Goal: Find specific page/section: Find specific page/section

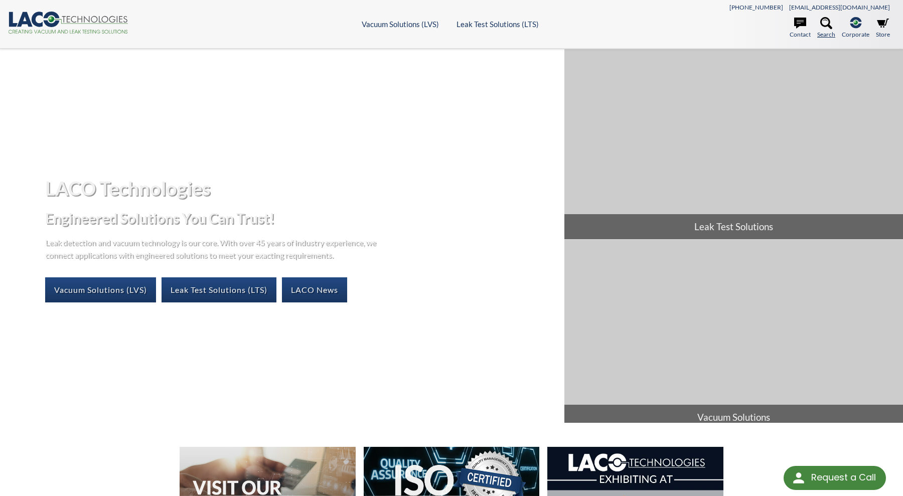
click at [823, 25] on icon at bounding box center [826, 23] width 12 height 12
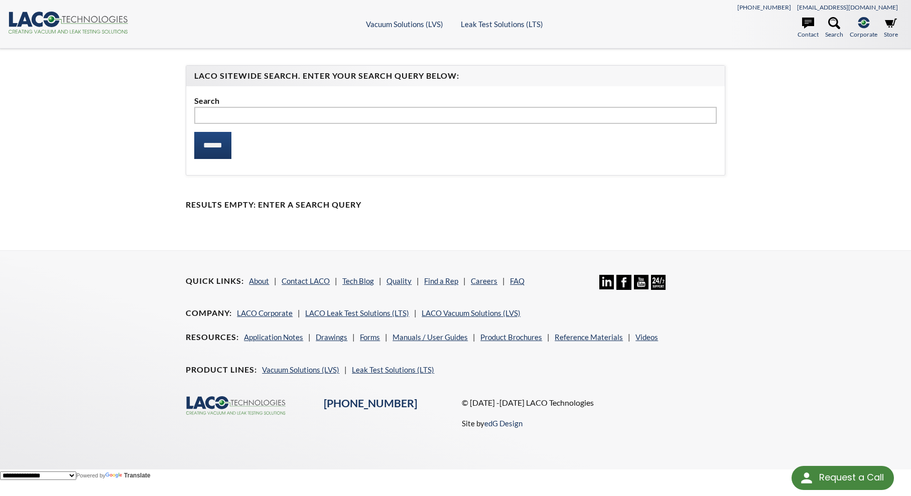
click at [246, 118] on input "text" at bounding box center [455, 115] width 522 height 17
type input "*********"
click at [213, 144] on input "******" at bounding box center [212, 145] width 37 height 27
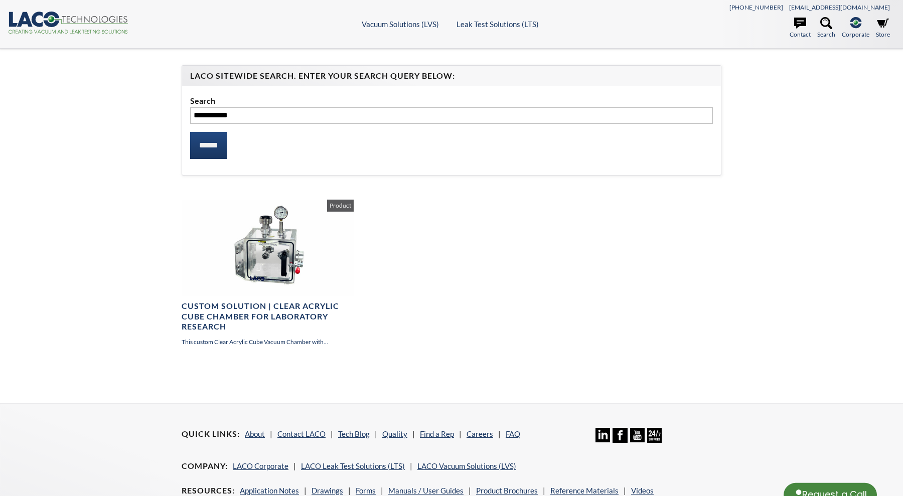
select select "Language Translate Widget"
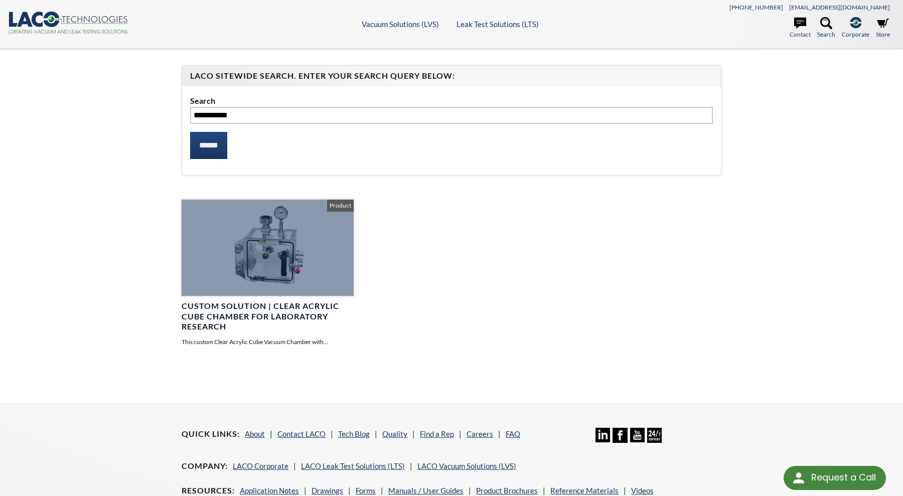
click at [255, 305] on h4 "Custom Solution | Clear Acrylic Cube Chamber for Laboratory Research" at bounding box center [268, 316] width 172 height 31
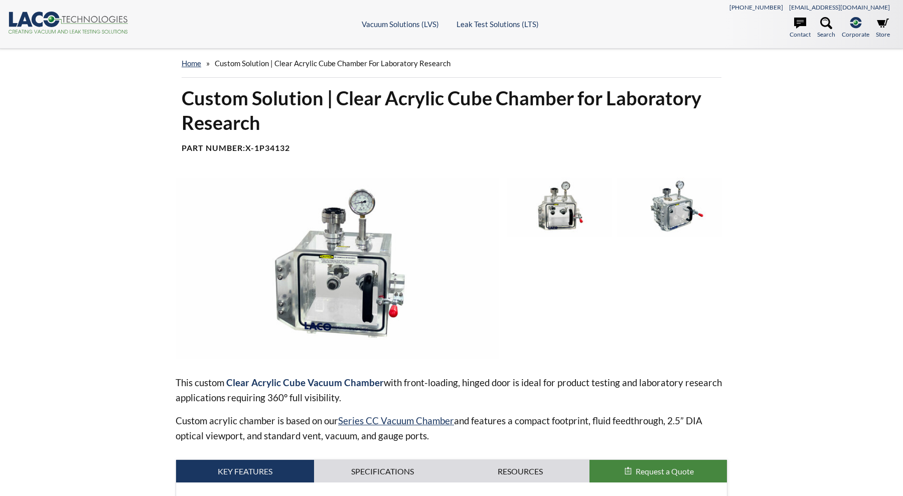
select select "Language Translate Widget"
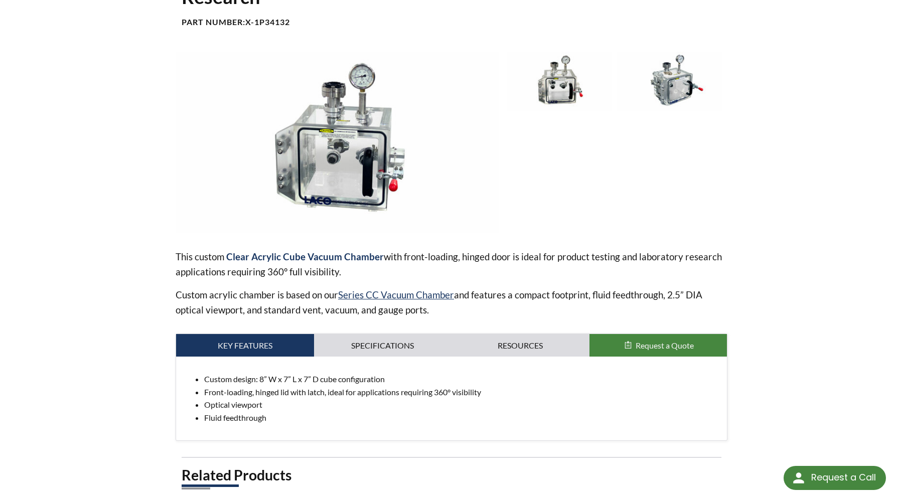
scroll to position [151, 0]
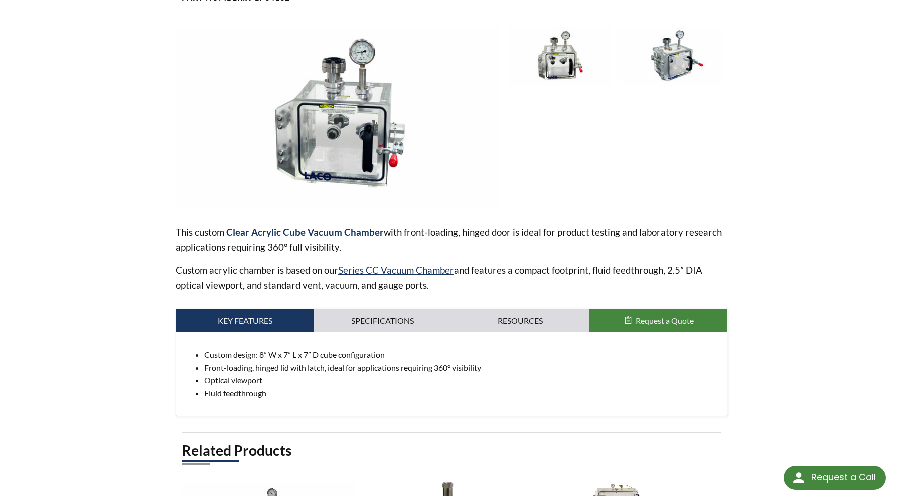
click at [547, 70] on img at bounding box center [559, 56] width 105 height 59
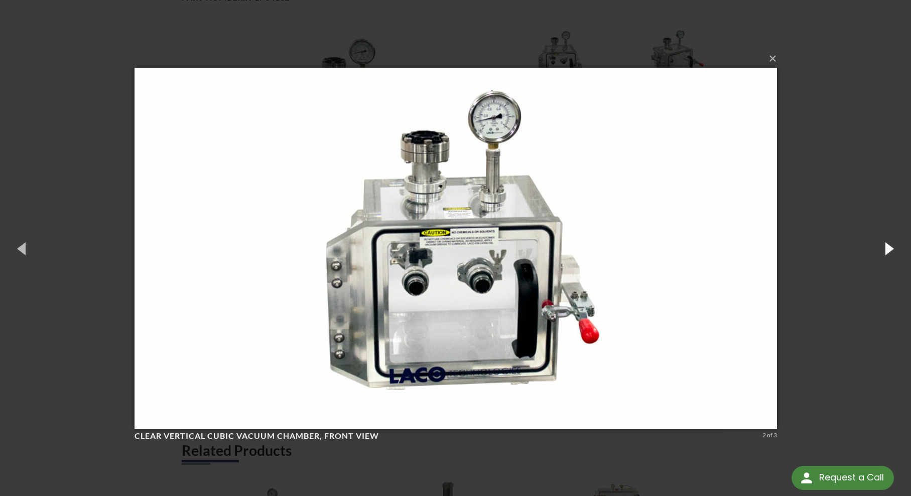
click at [889, 253] on button "button" at bounding box center [888, 248] width 45 height 55
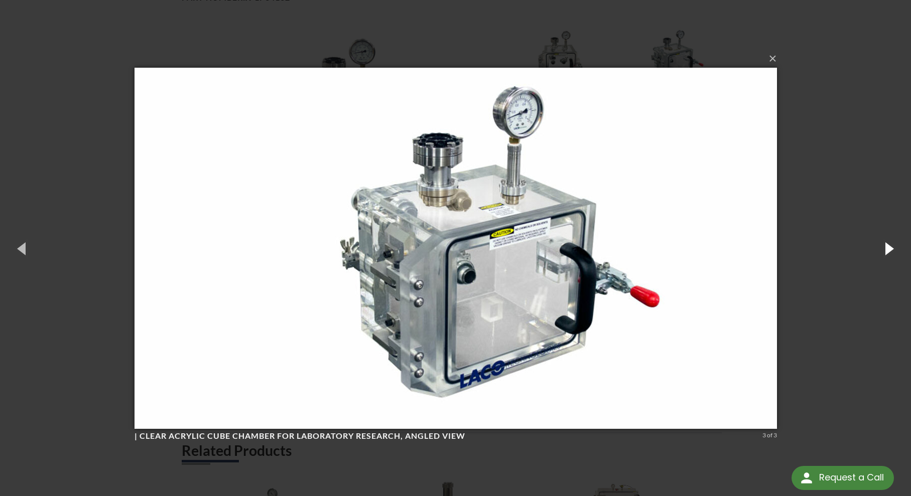
click at [889, 253] on button "button" at bounding box center [888, 248] width 45 height 55
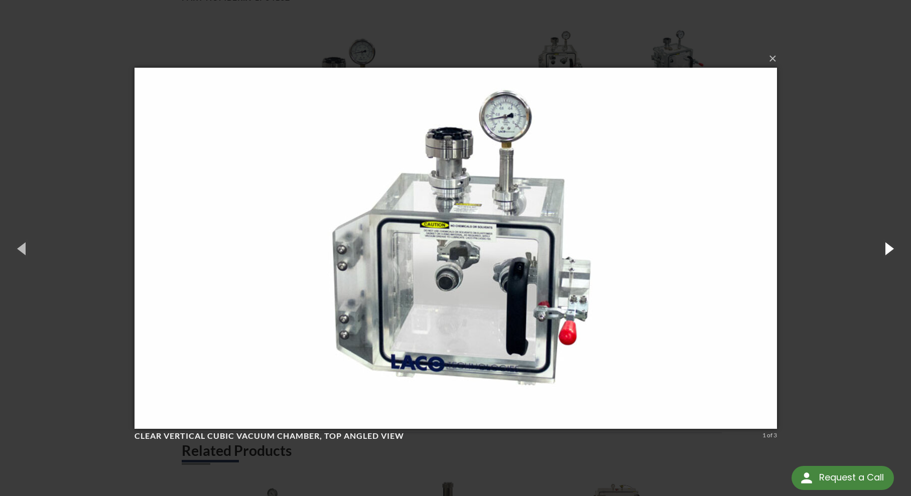
click at [889, 253] on button "button" at bounding box center [888, 248] width 45 height 55
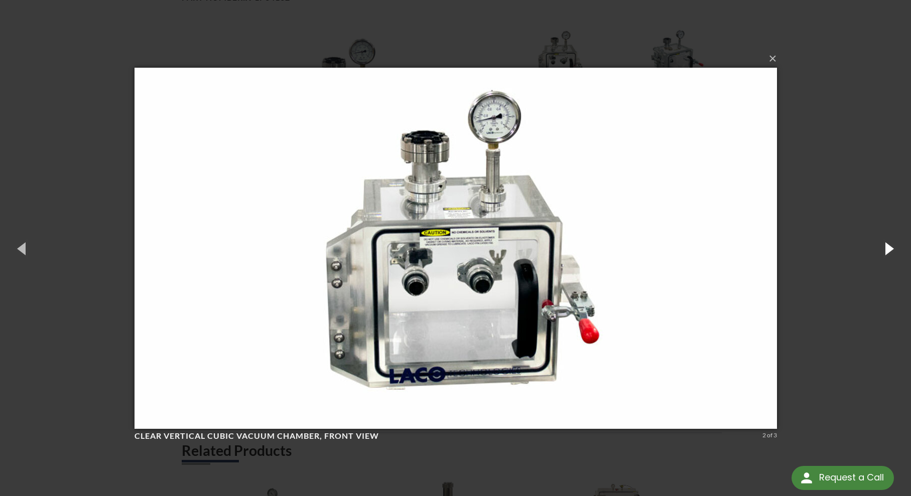
click at [889, 253] on button "button" at bounding box center [888, 248] width 45 height 55
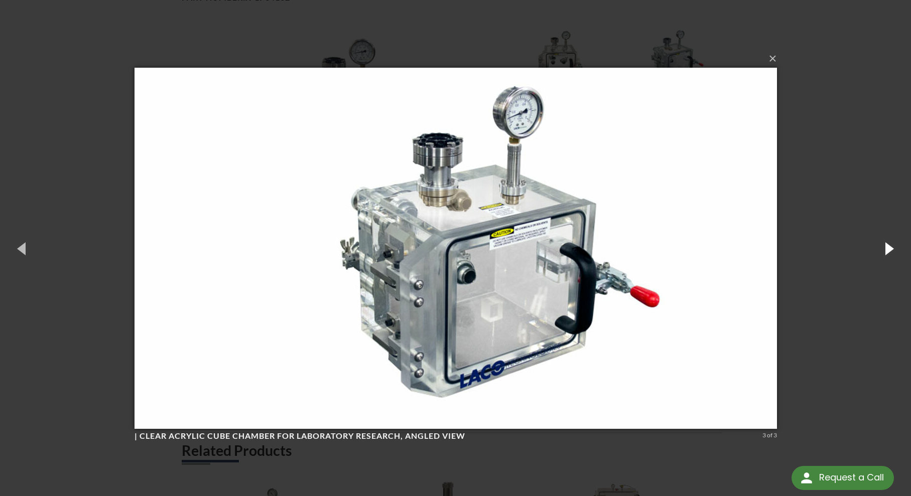
click at [889, 253] on button "button" at bounding box center [888, 248] width 45 height 55
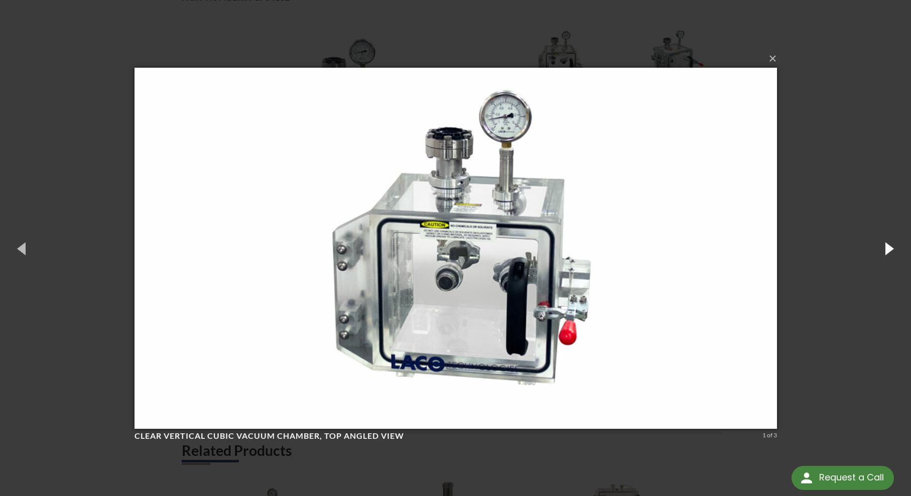
click at [888, 253] on button "button" at bounding box center [888, 248] width 45 height 55
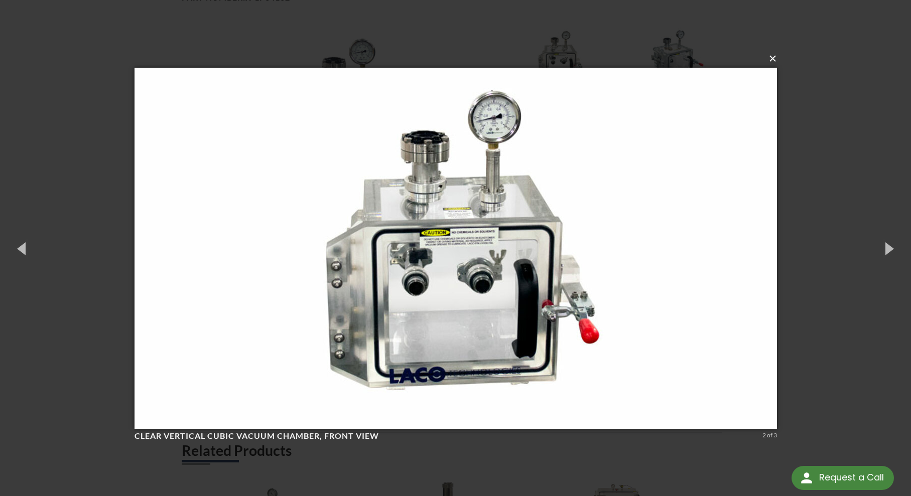
click at [775, 59] on button "×" at bounding box center [458, 59] width 642 height 22
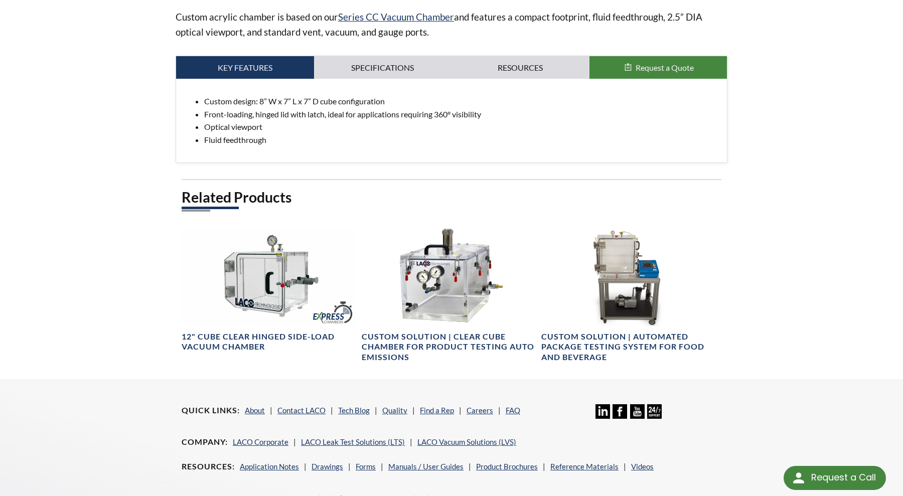
scroll to position [301, 0]
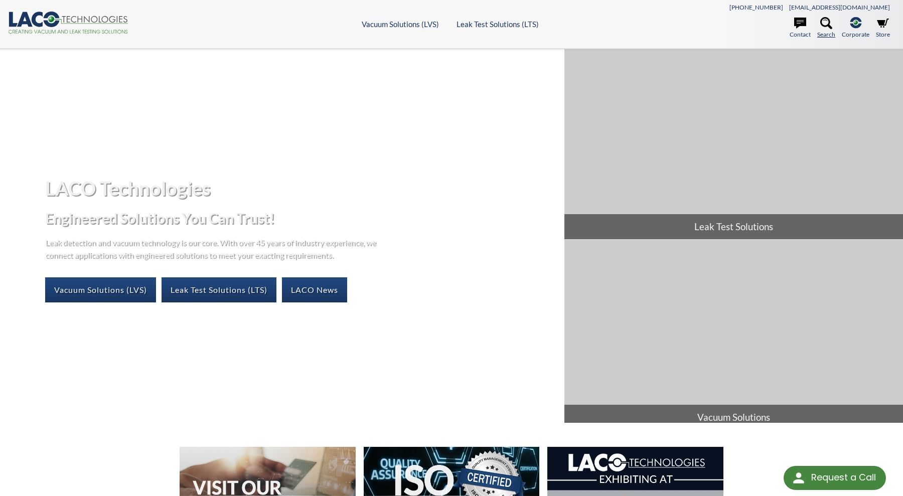
click at [823, 25] on icon at bounding box center [826, 23] width 12 height 12
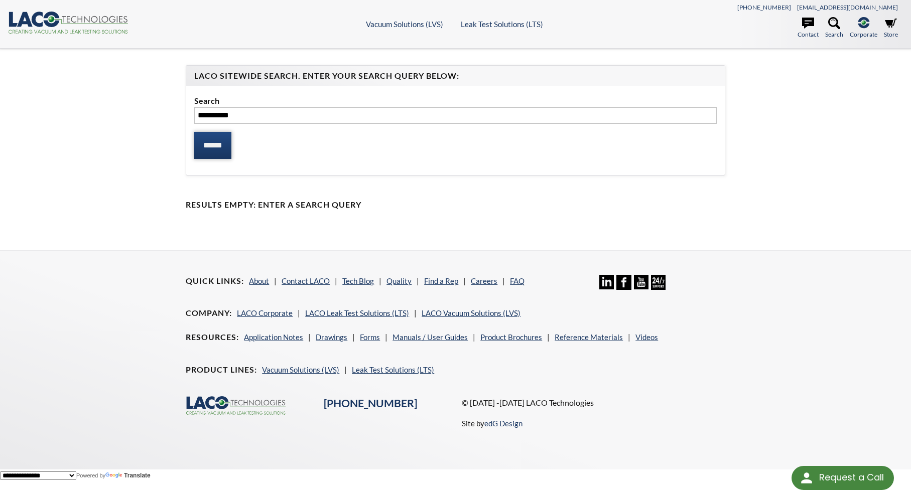
type input "*********"
click at [225, 148] on input "******" at bounding box center [212, 145] width 37 height 27
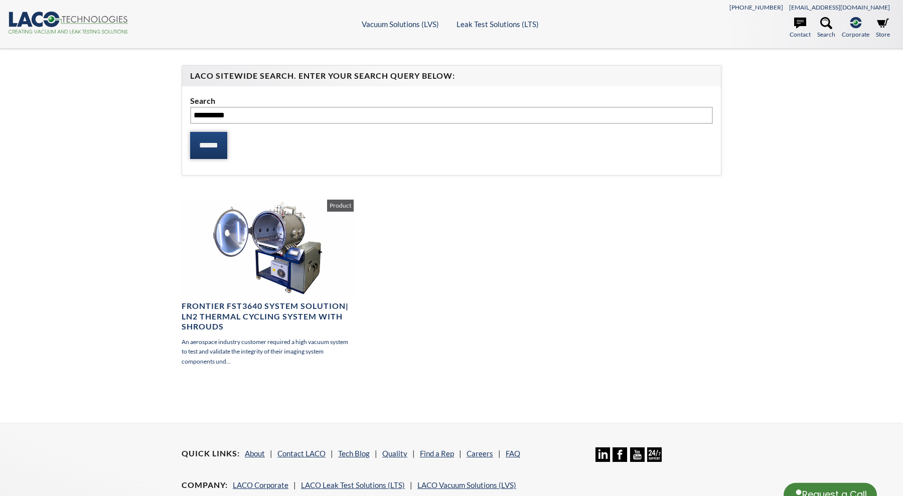
select select "Language Translate Widget"
